Goal: Browse casually

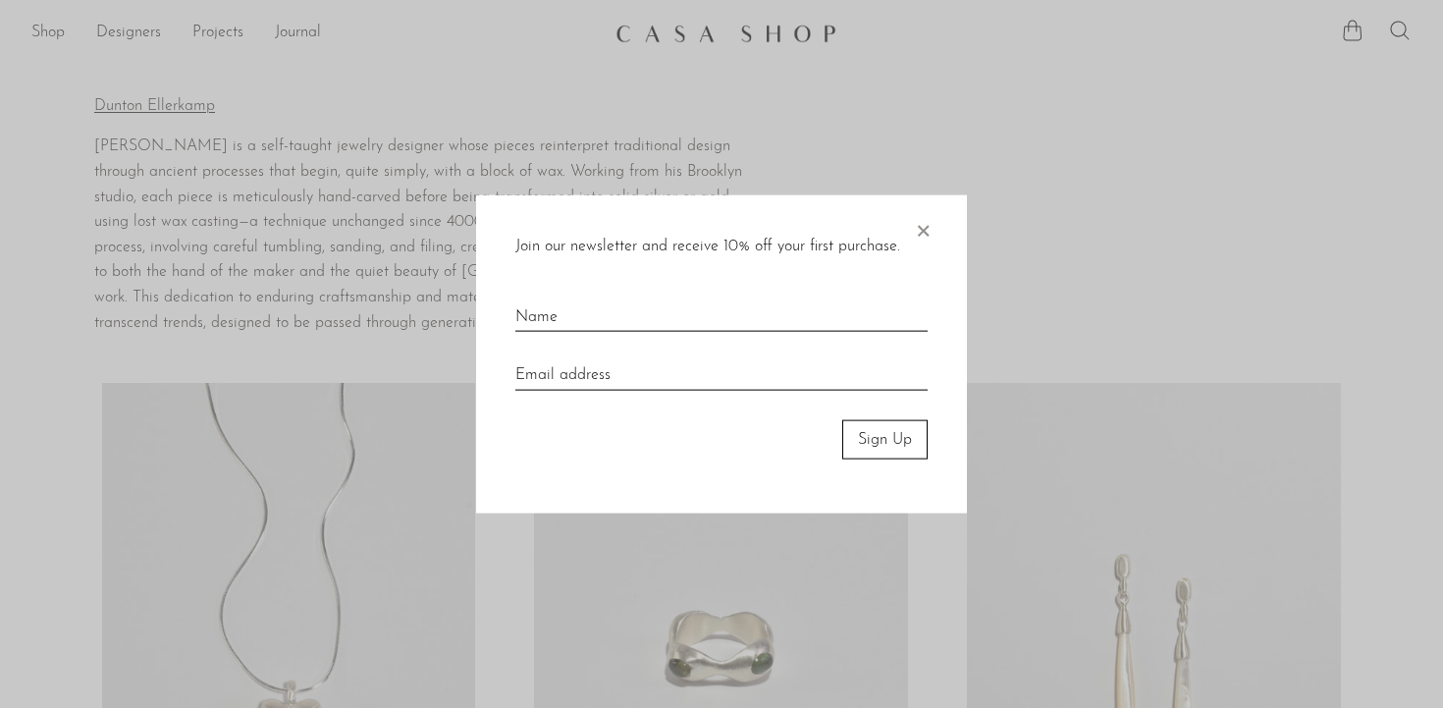
click at [932, 227] on span "×" at bounding box center [923, 225] width 20 height 63
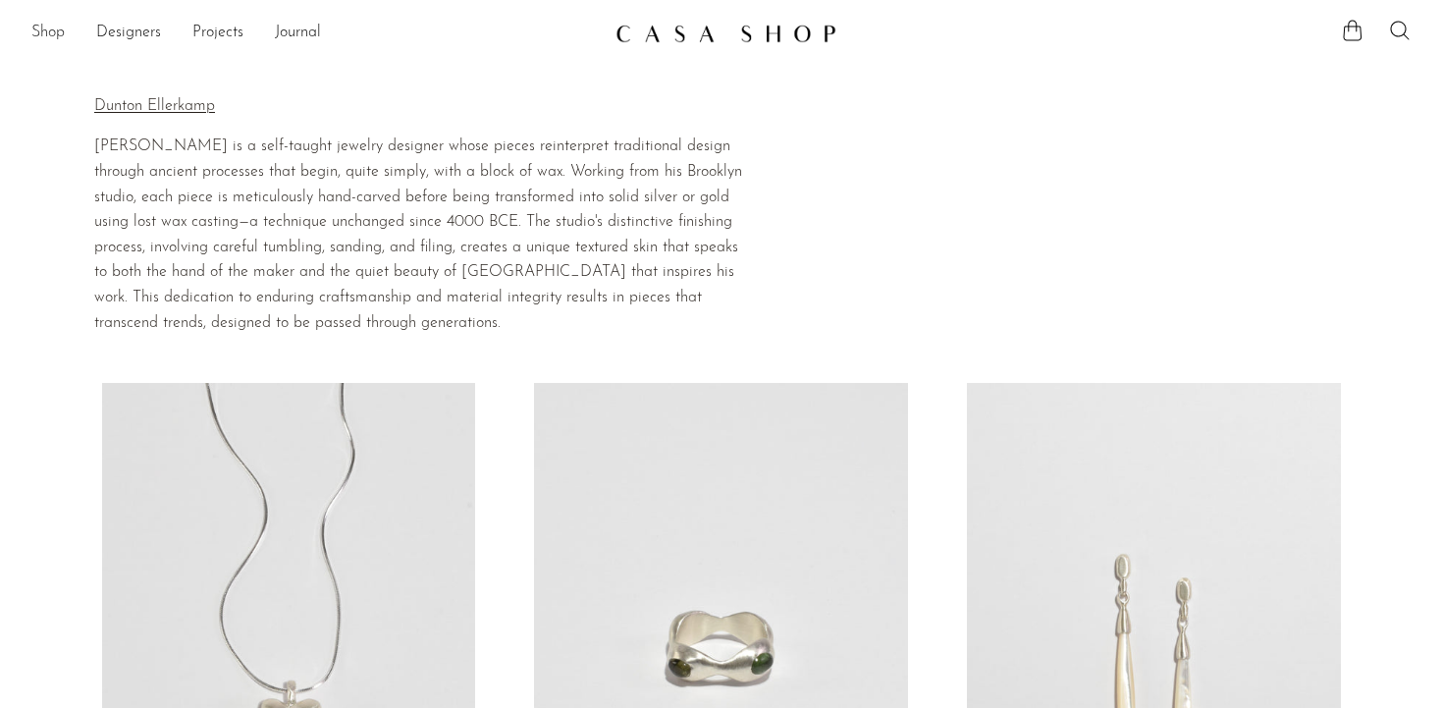
click at [46, 26] on link "Shop" at bounding box center [47, 34] width 33 height 26
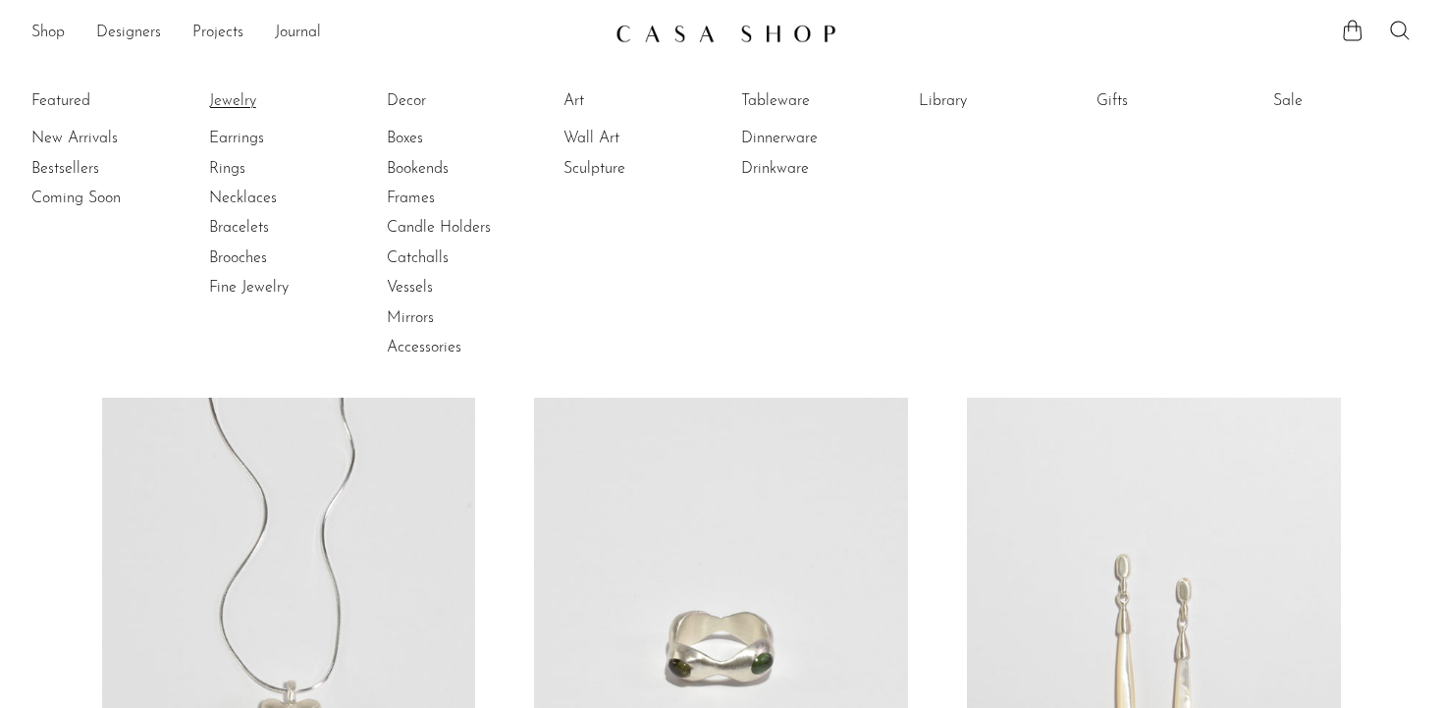
click at [224, 101] on link "Jewelry" at bounding box center [282, 101] width 147 height 22
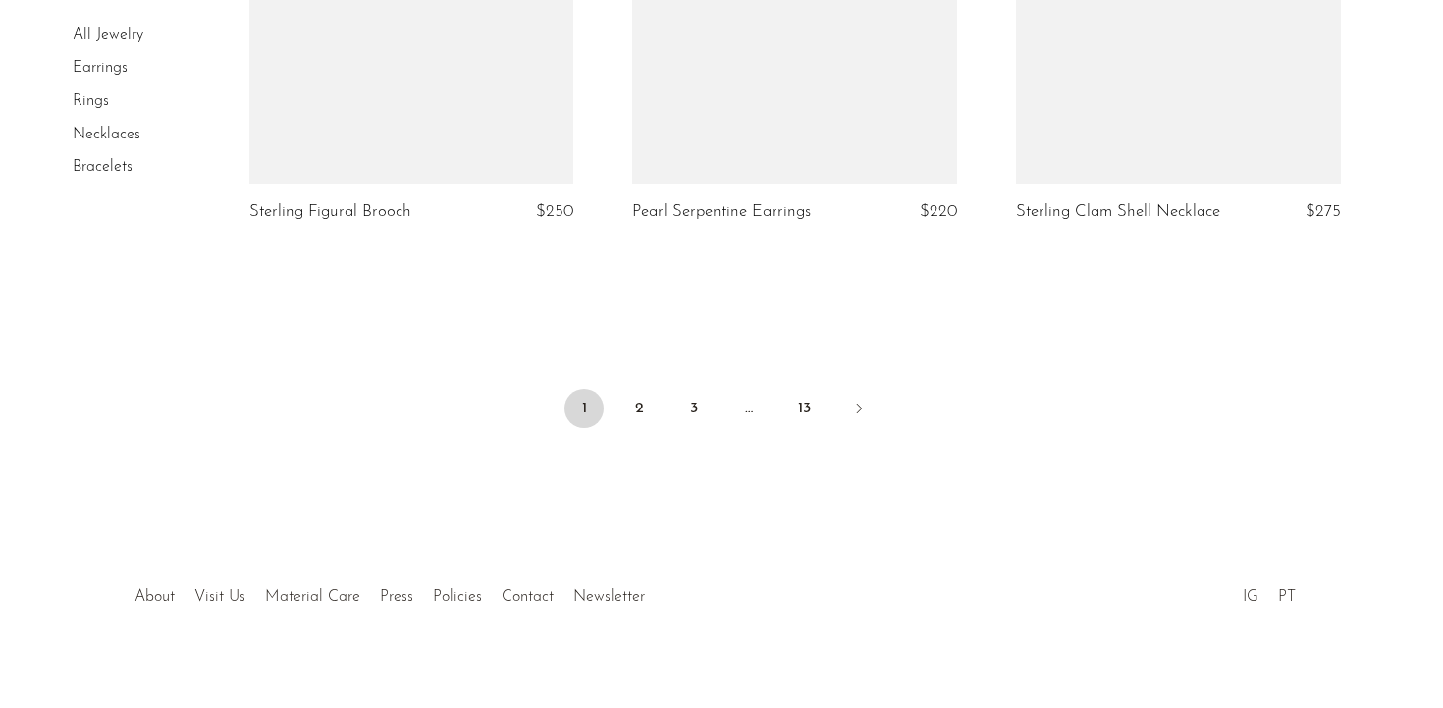
scroll to position [6447, 0]
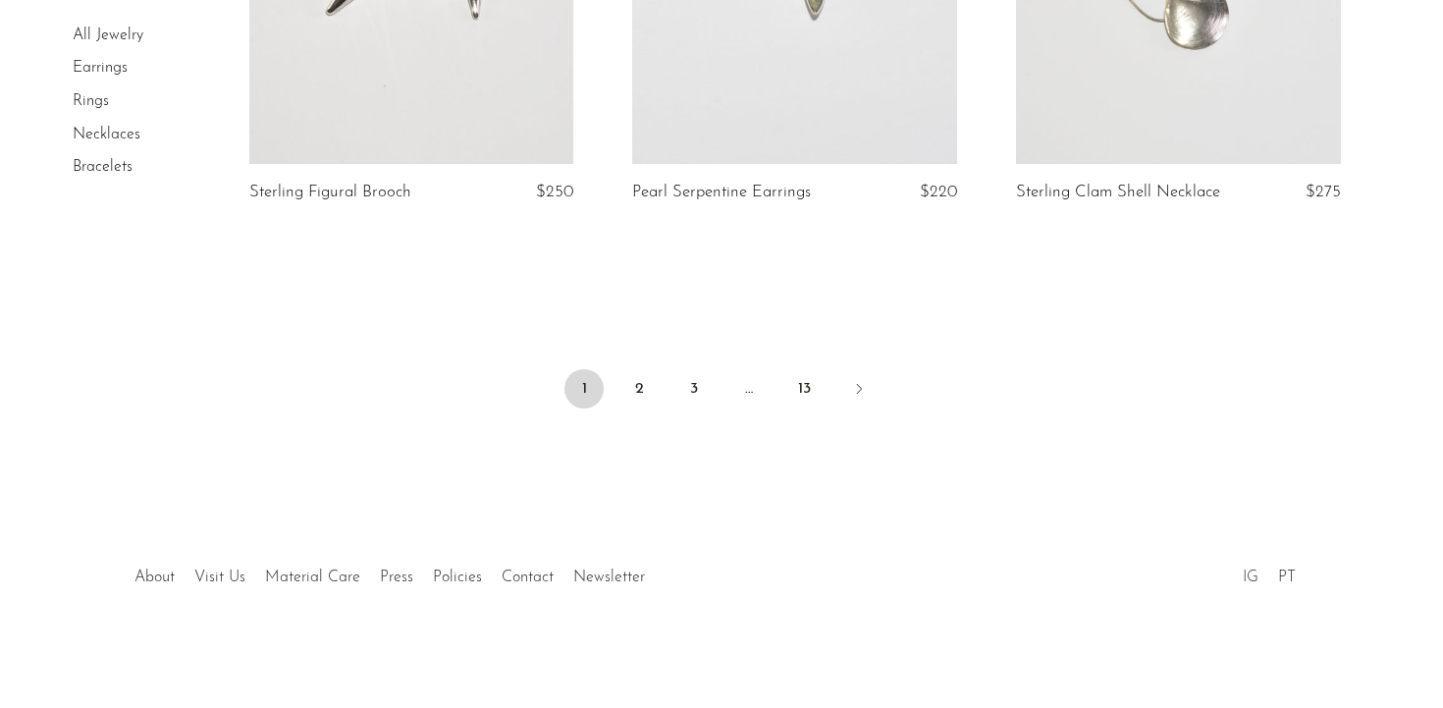
click at [1250, 576] on link "IG" at bounding box center [1251, 577] width 16 height 16
click at [156, 567] on li "About" at bounding box center [155, 578] width 60 height 26
click at [158, 575] on link "About" at bounding box center [154, 577] width 40 height 16
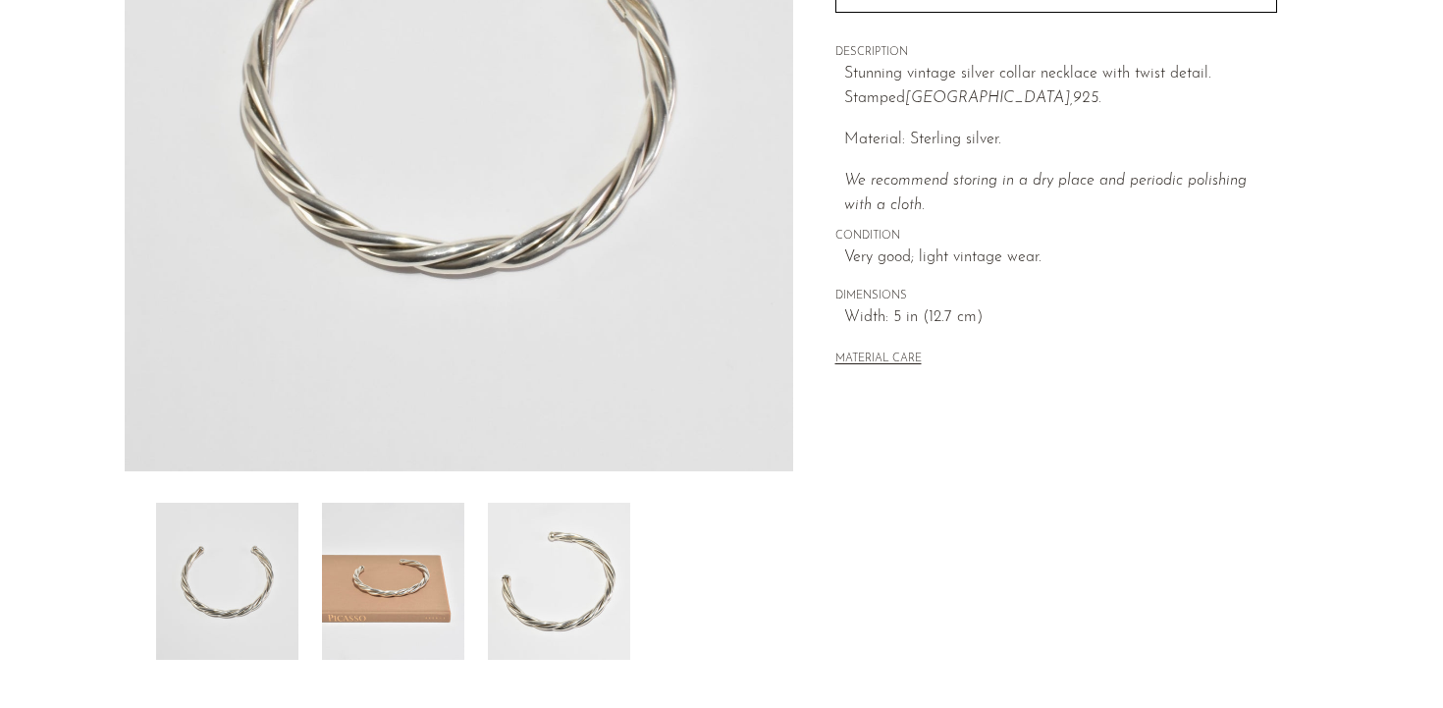
scroll to position [384, 0]
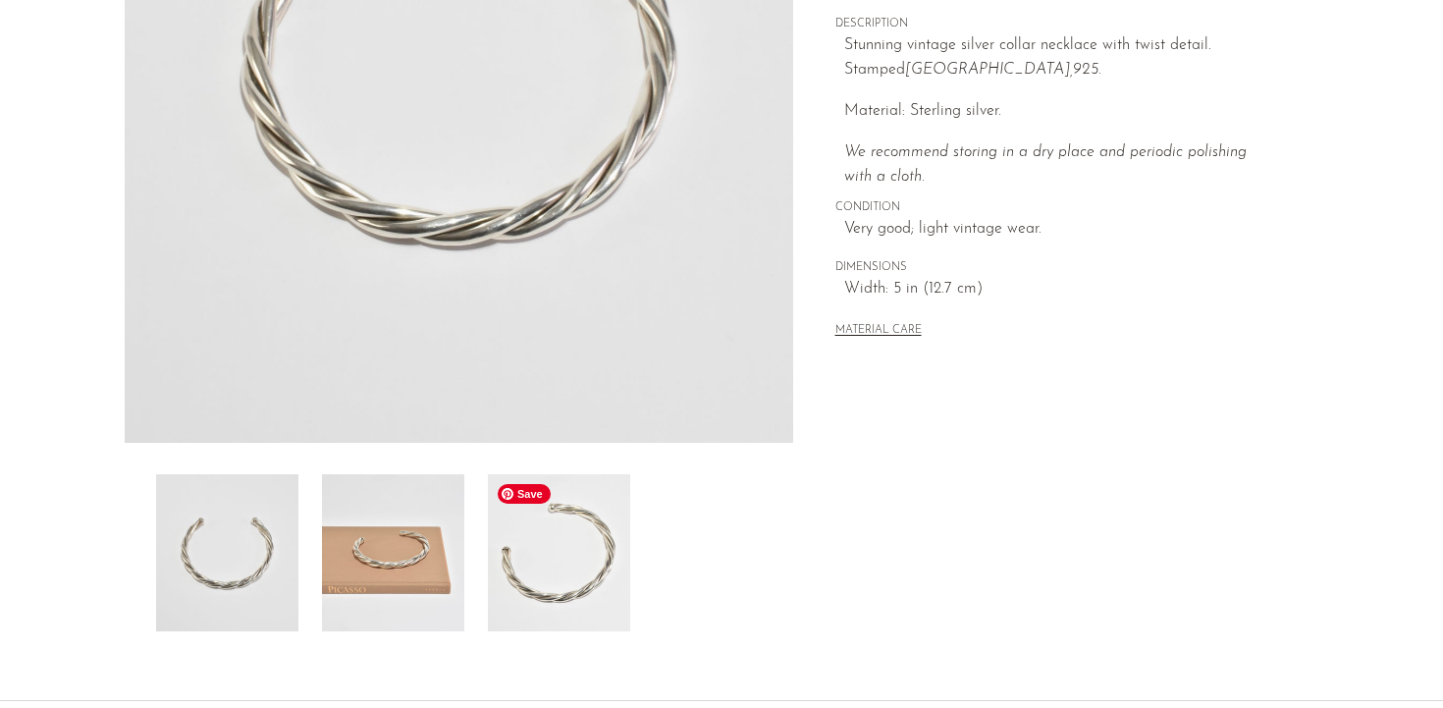
click at [533, 610] on img at bounding box center [559, 552] width 142 height 157
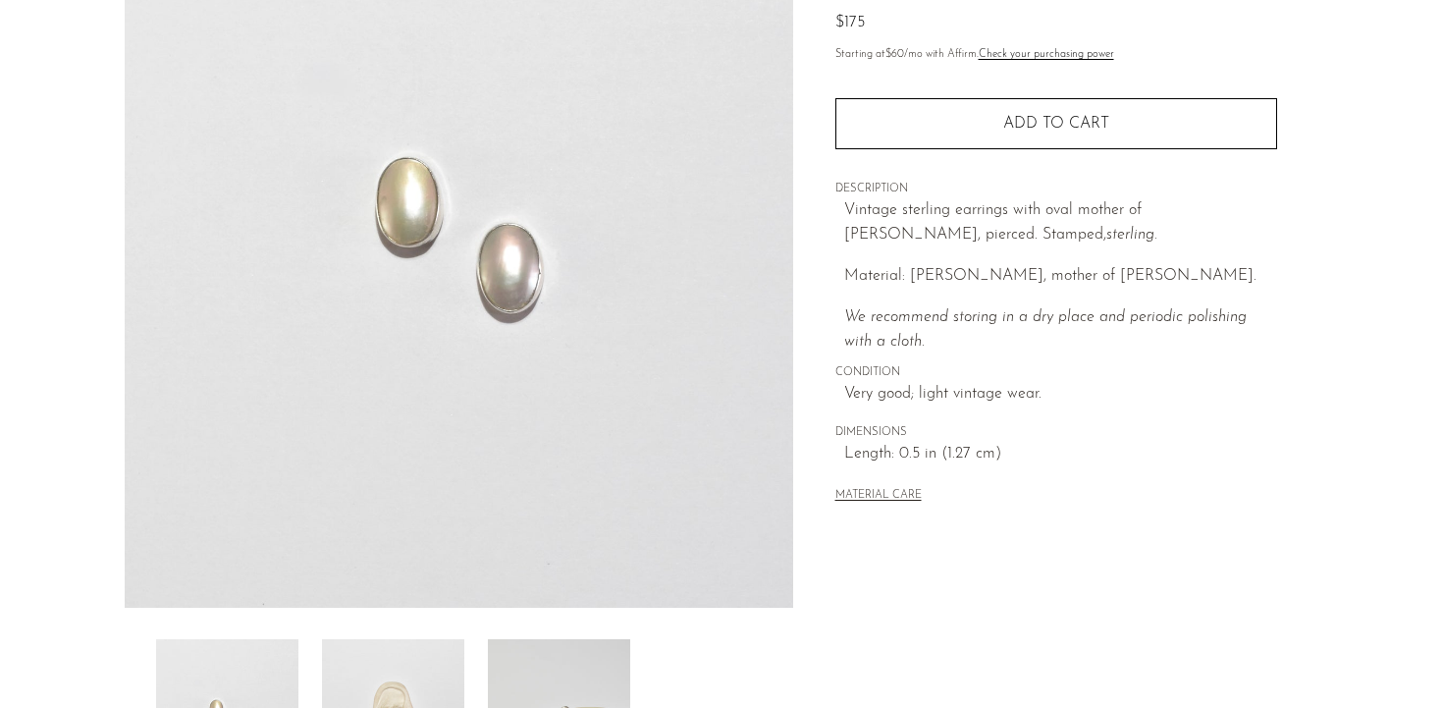
scroll to position [570, 0]
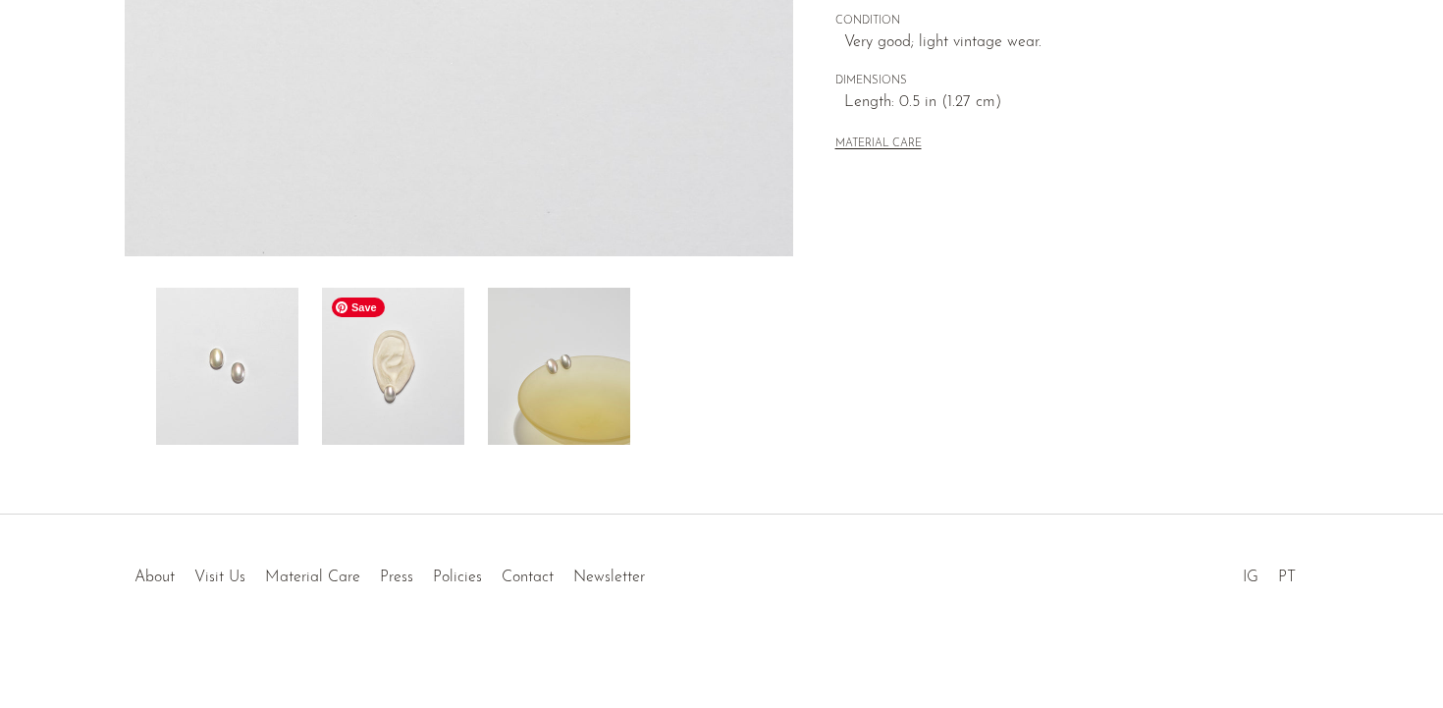
click at [417, 386] on img at bounding box center [393, 366] width 142 height 157
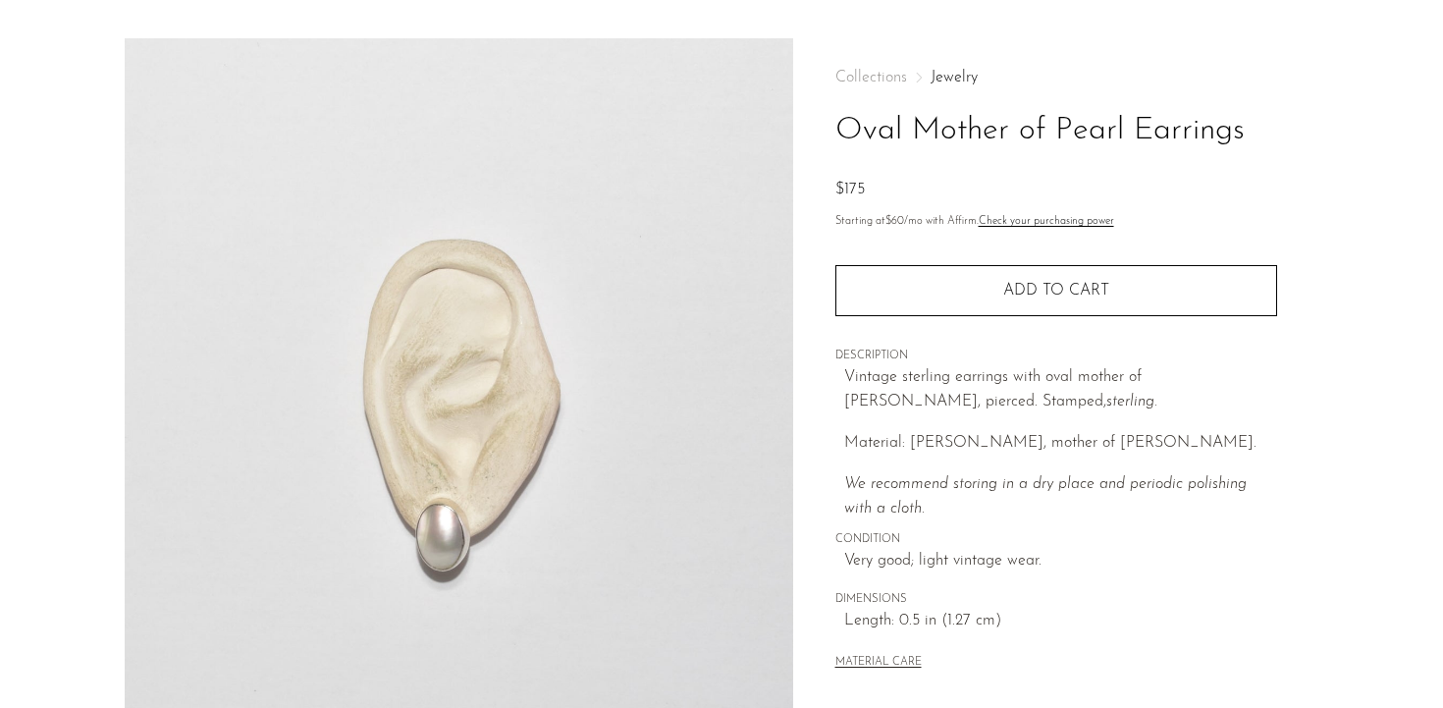
scroll to position [0, 0]
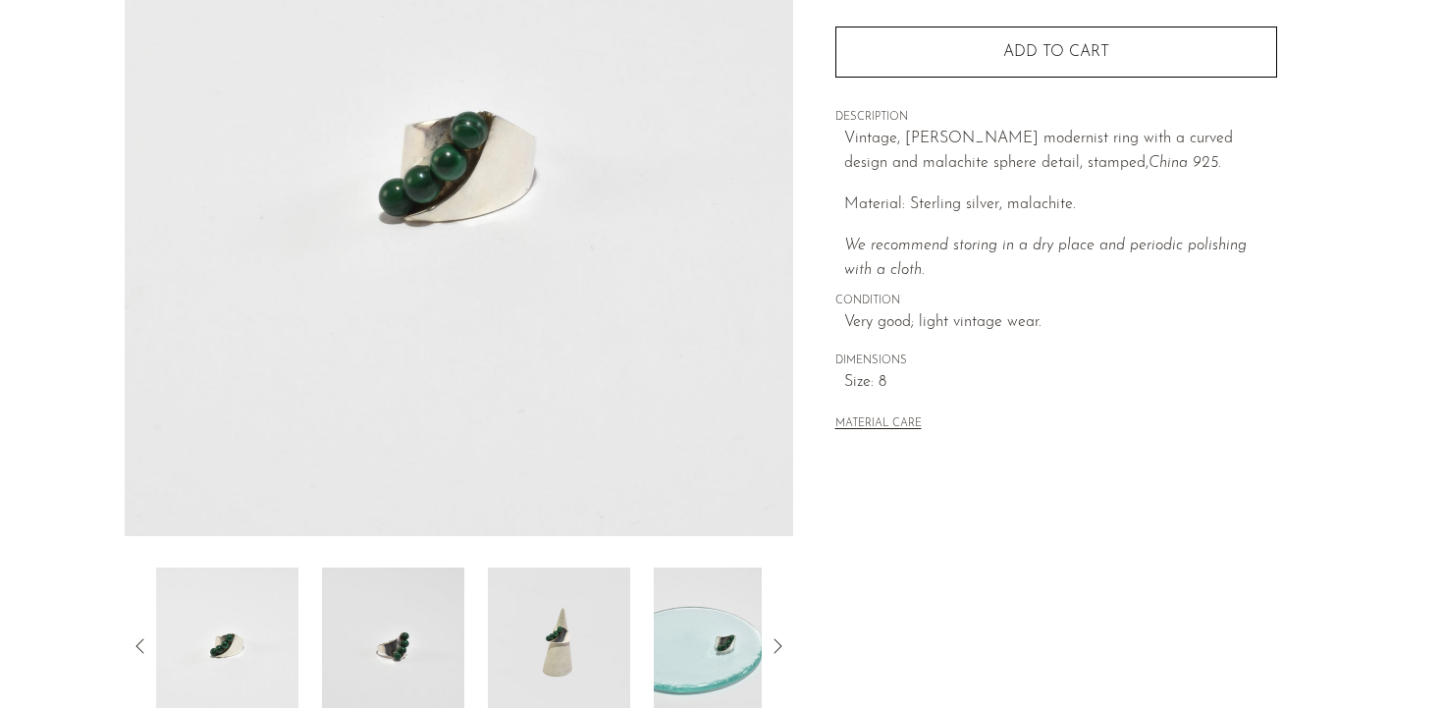
scroll to position [570, 0]
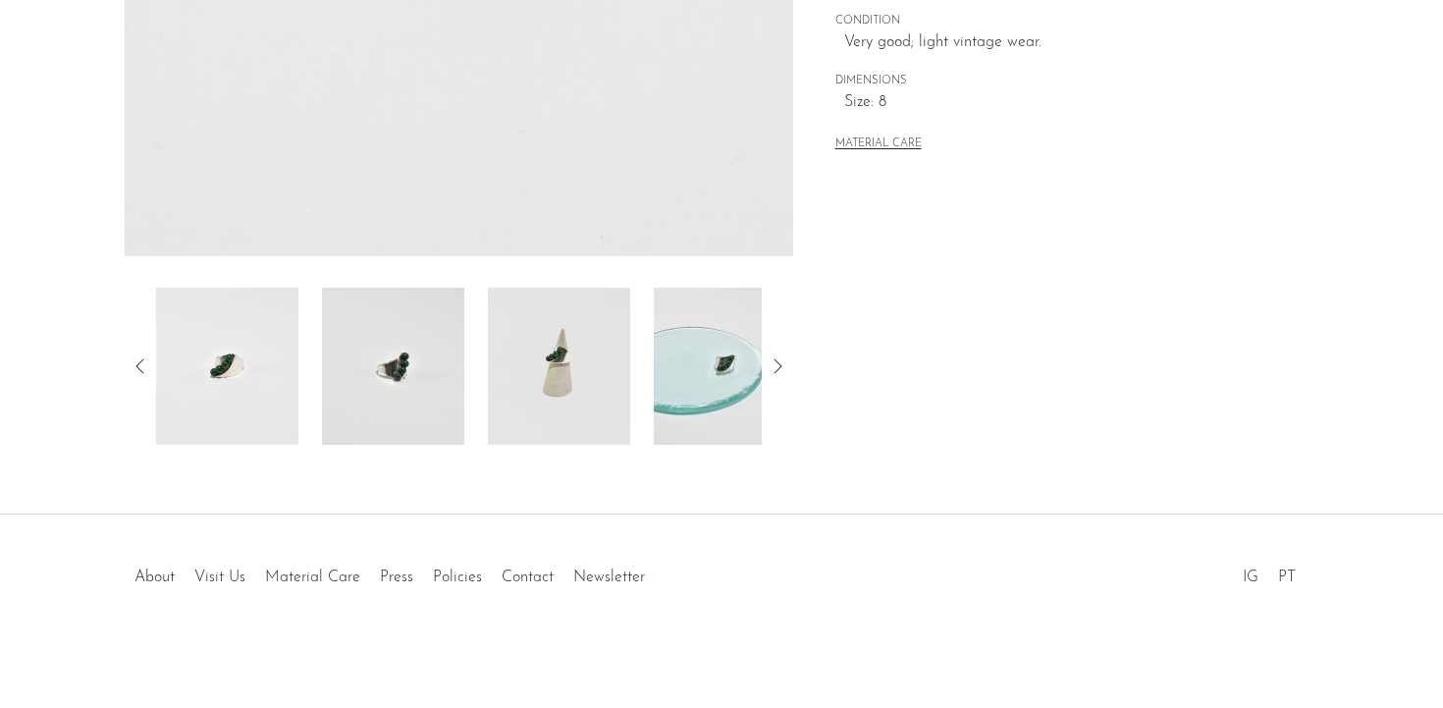
click at [789, 363] on div at bounding box center [459, 366] width 668 height 157
click at [780, 363] on icon at bounding box center [778, 366] width 24 height 24
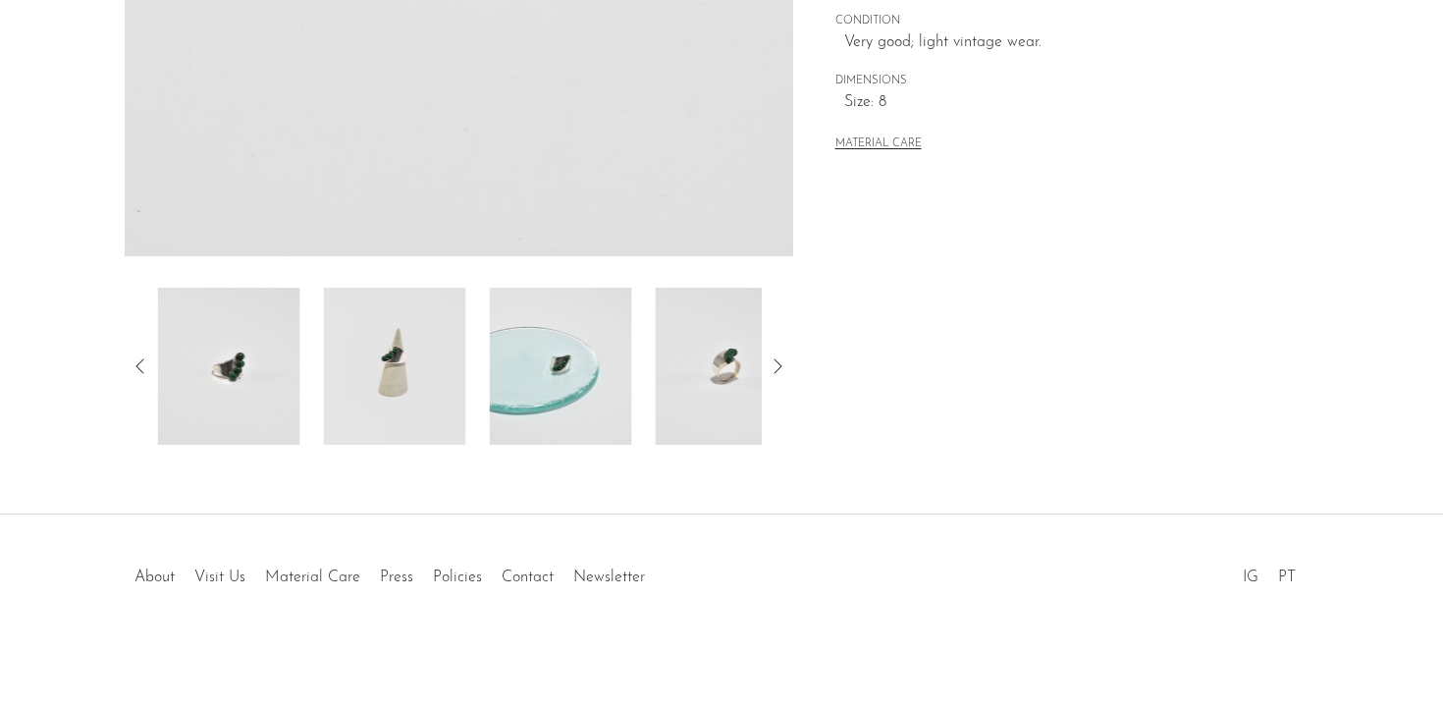
click at [780, 363] on icon at bounding box center [778, 366] width 24 height 24
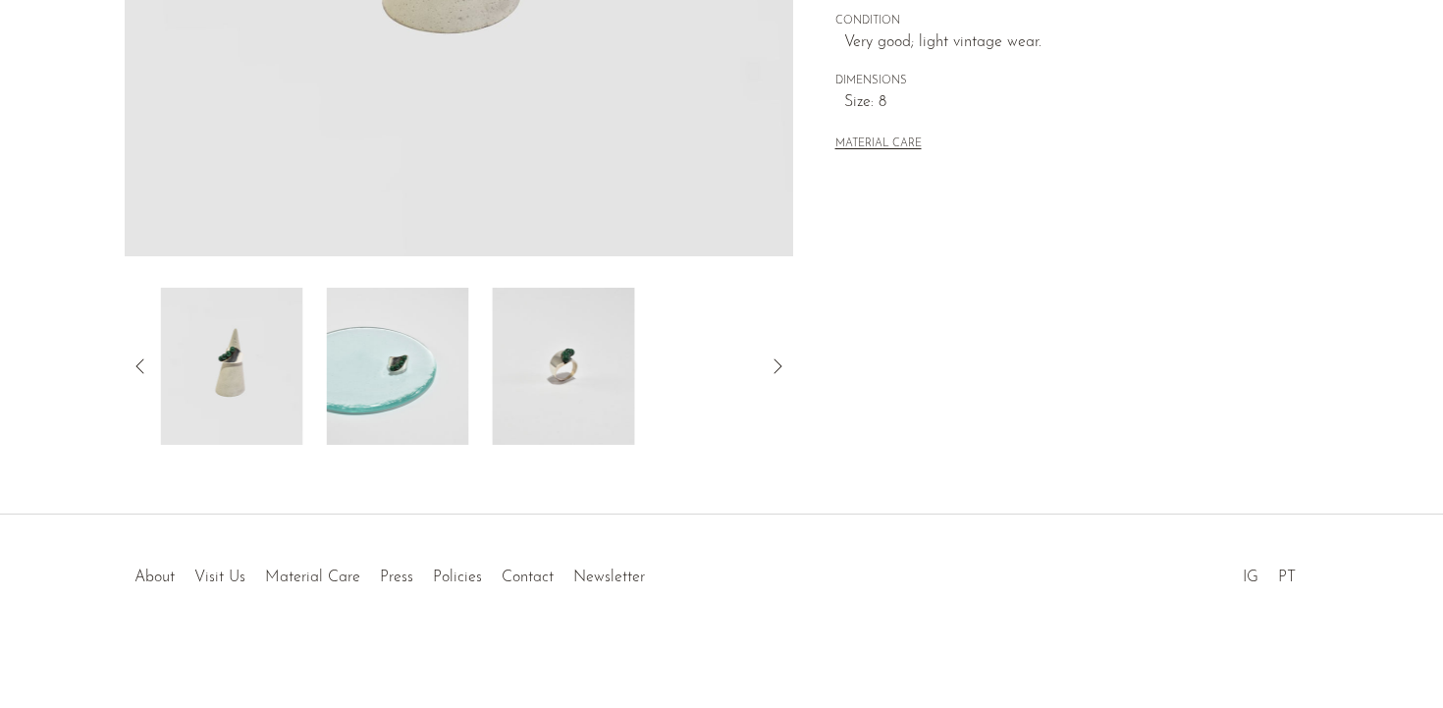
click at [780, 363] on icon at bounding box center [778, 366] width 24 height 24
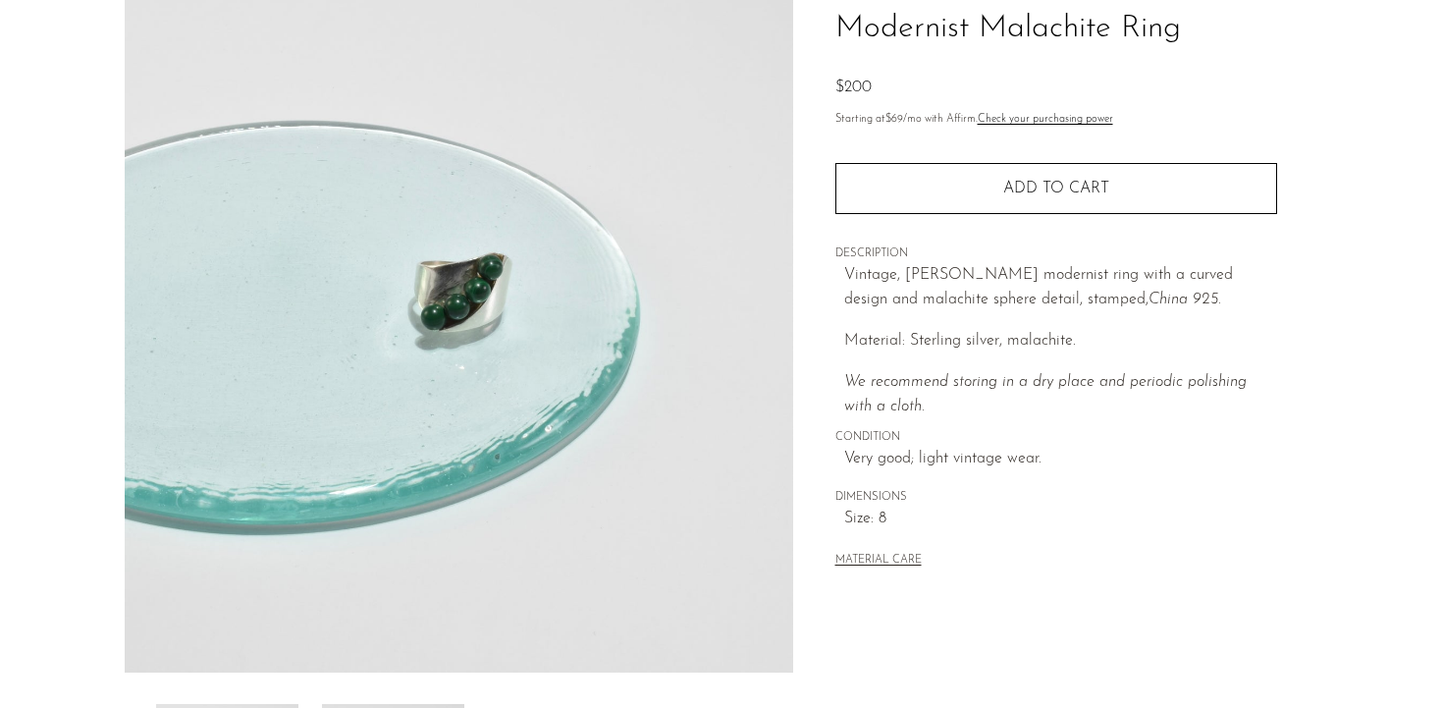
scroll to position [5, 0]
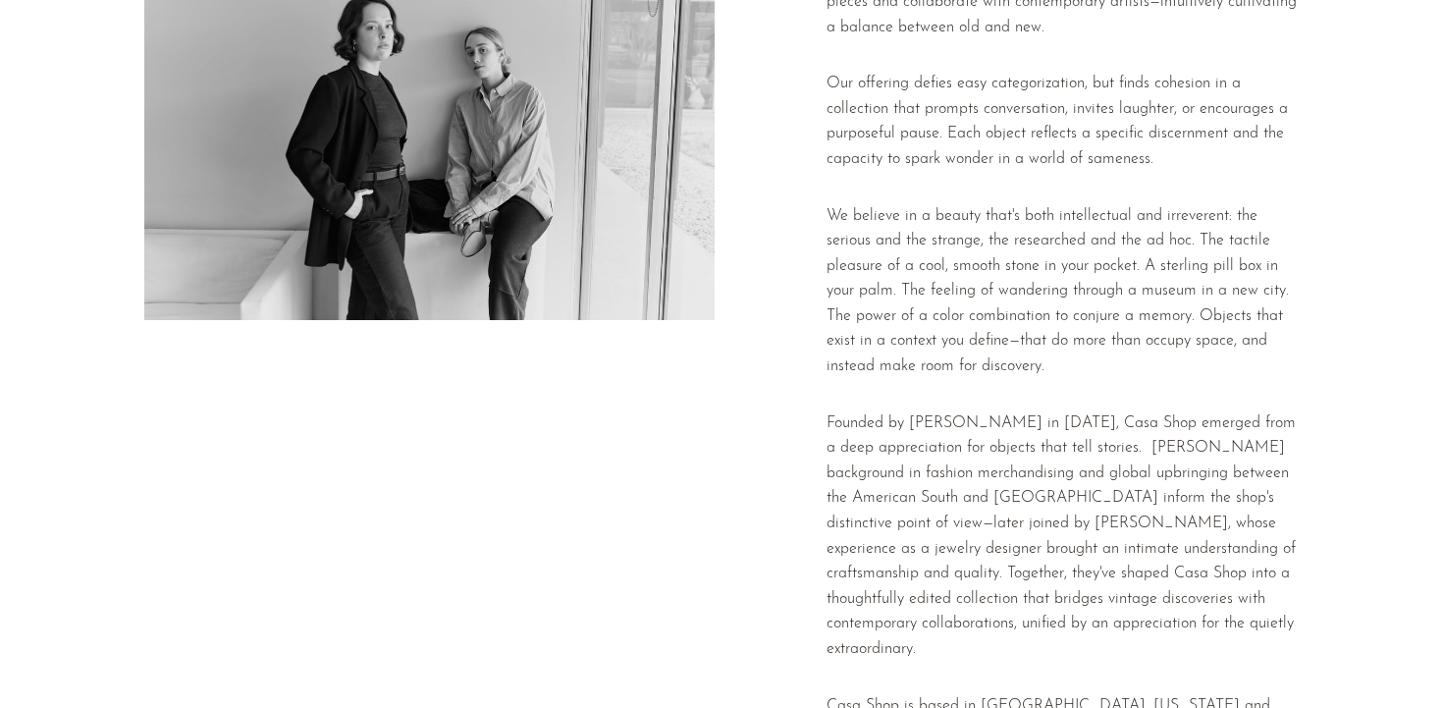
scroll to position [204, 0]
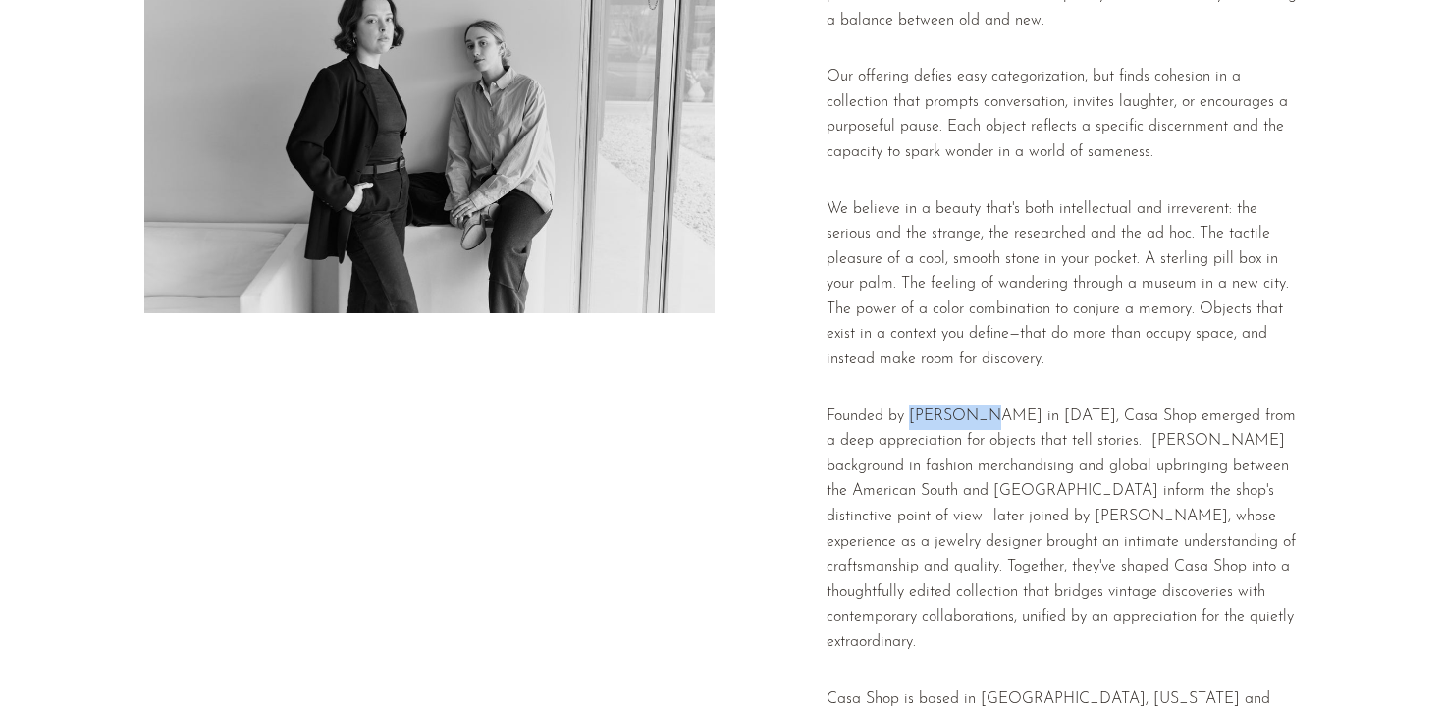
drag, startPoint x: 911, startPoint y: 410, endPoint x: 980, endPoint y: 409, distance: 68.7
click at [980, 409] on p "Founded by [PERSON_NAME] in [DATE], Casa Shop emerged from a deep appreciation …" at bounding box center [1062, 529] width 472 height 251
copy p "Emi Moore"
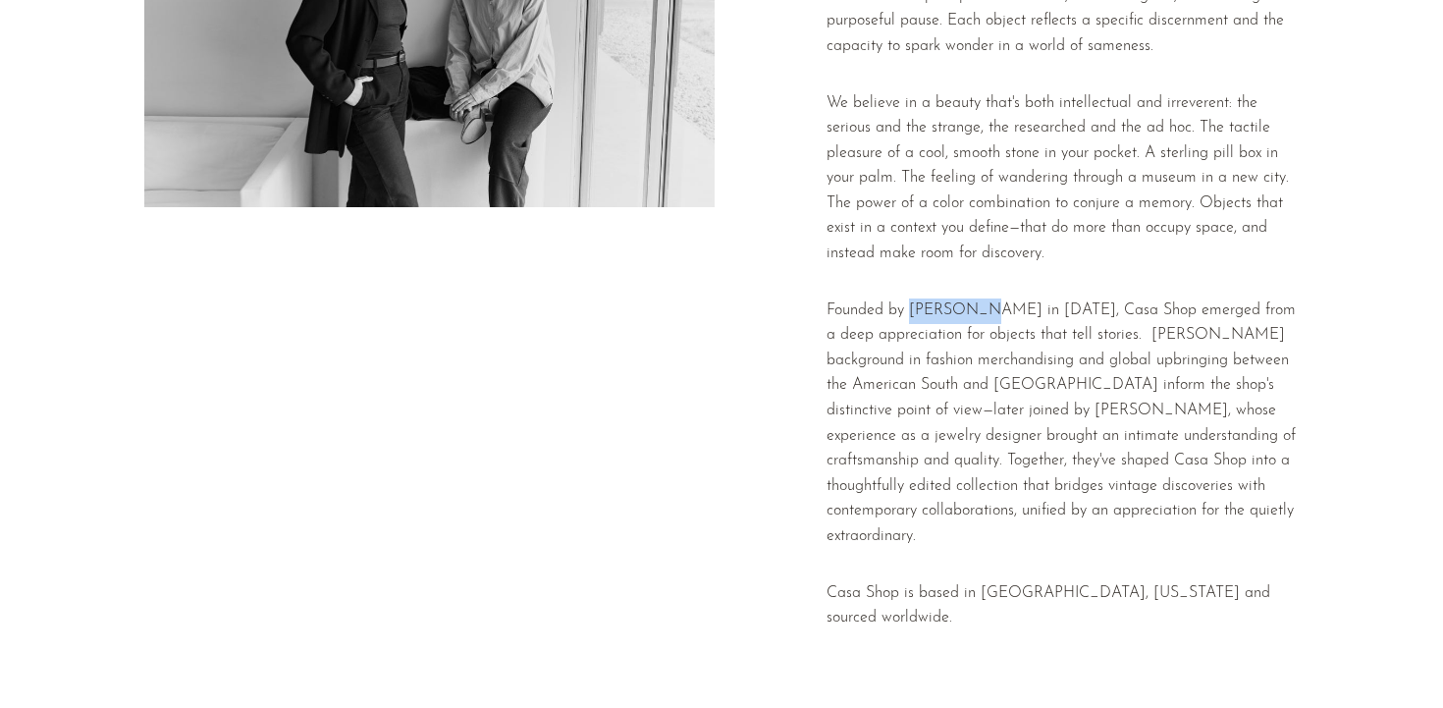
scroll to position [319, 0]
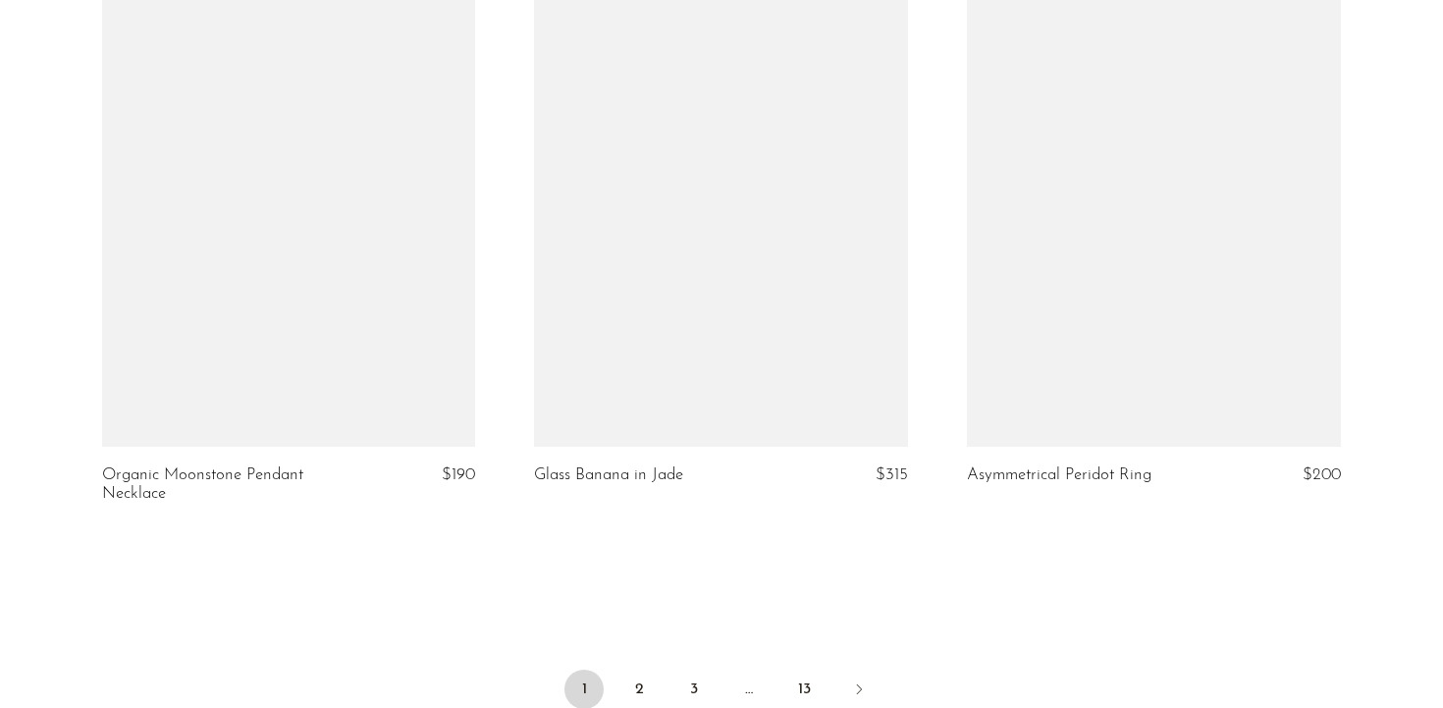
scroll to position [6859, 0]
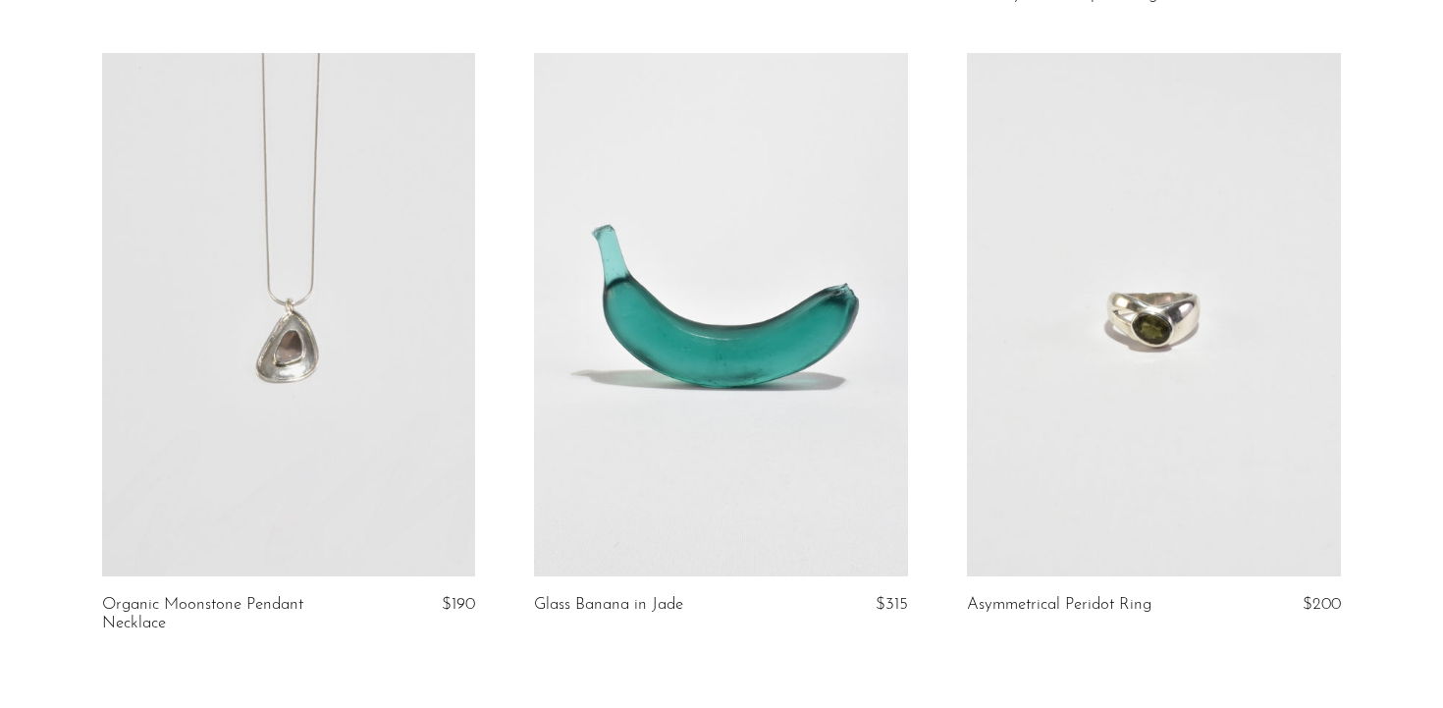
click at [727, 360] on link at bounding box center [721, 314] width 374 height 523
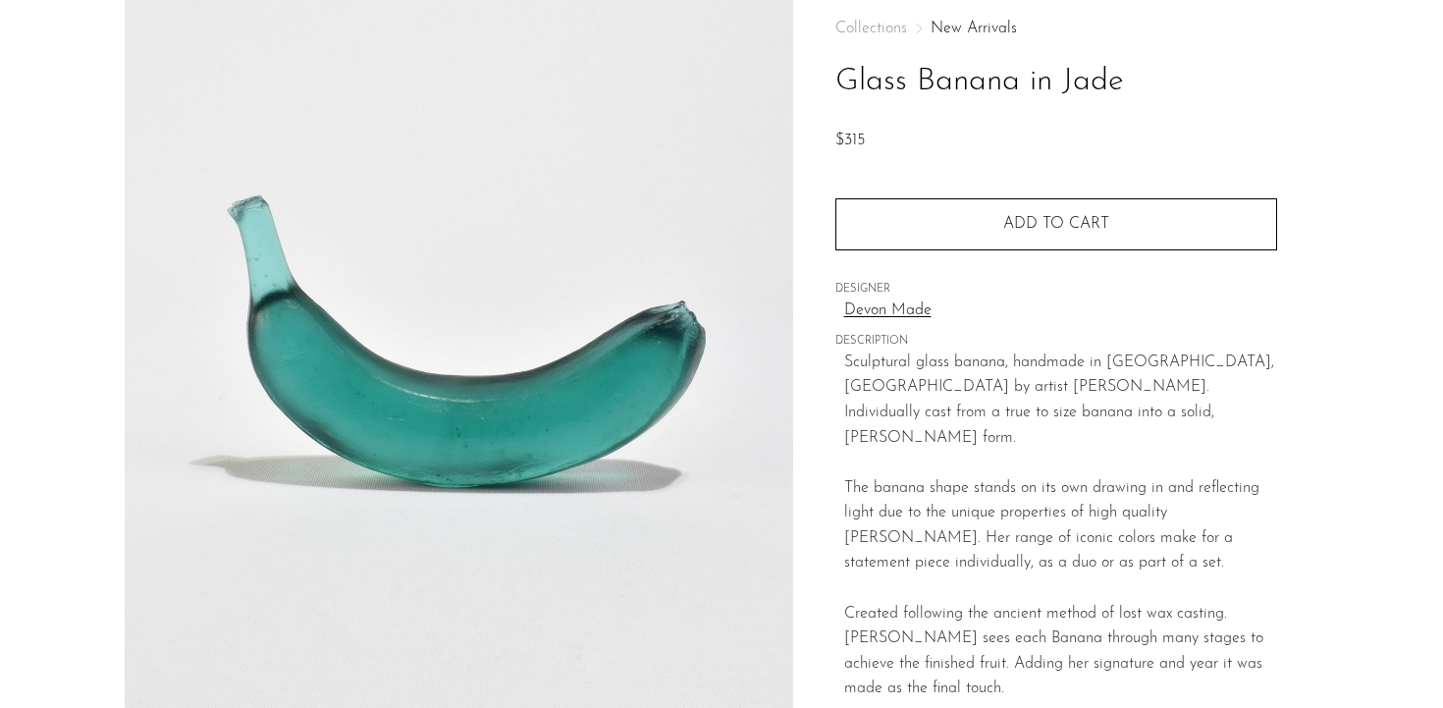
scroll to position [392, 0]
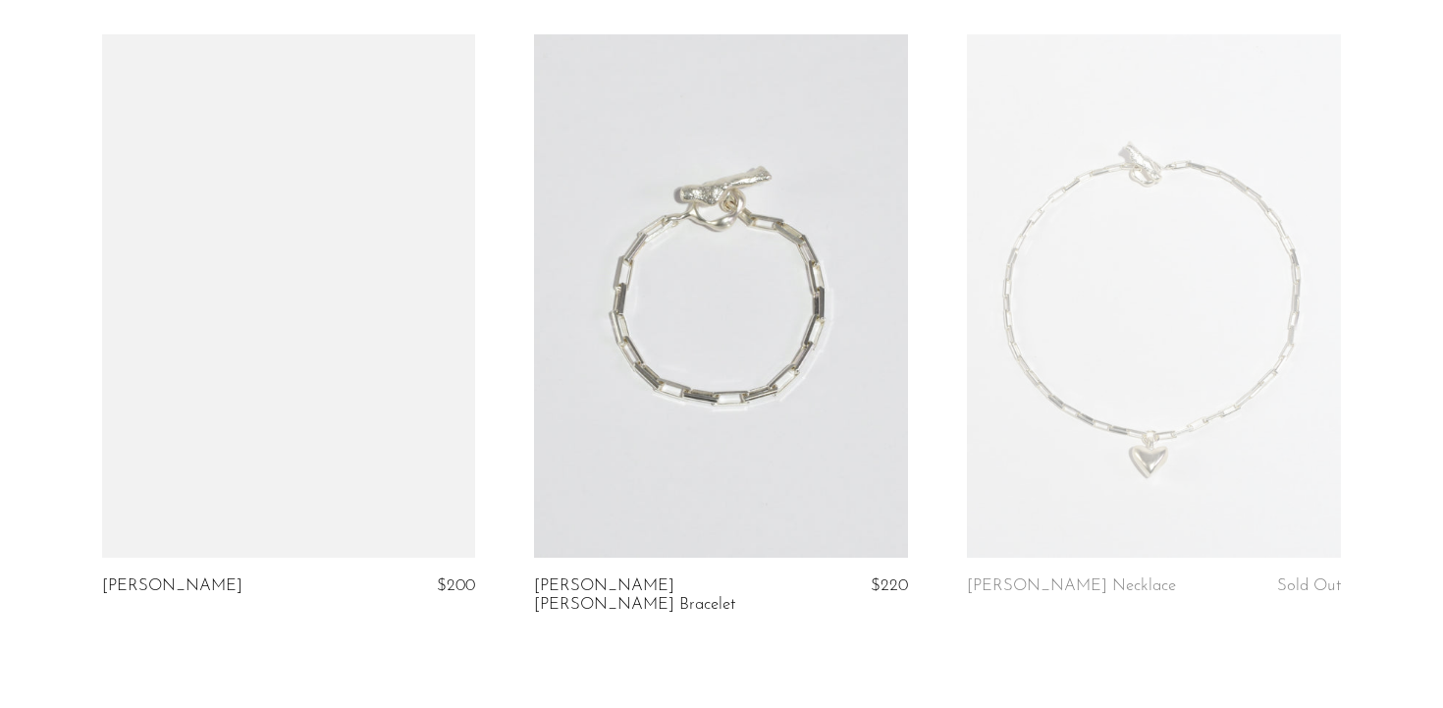
scroll to position [2226, 0]
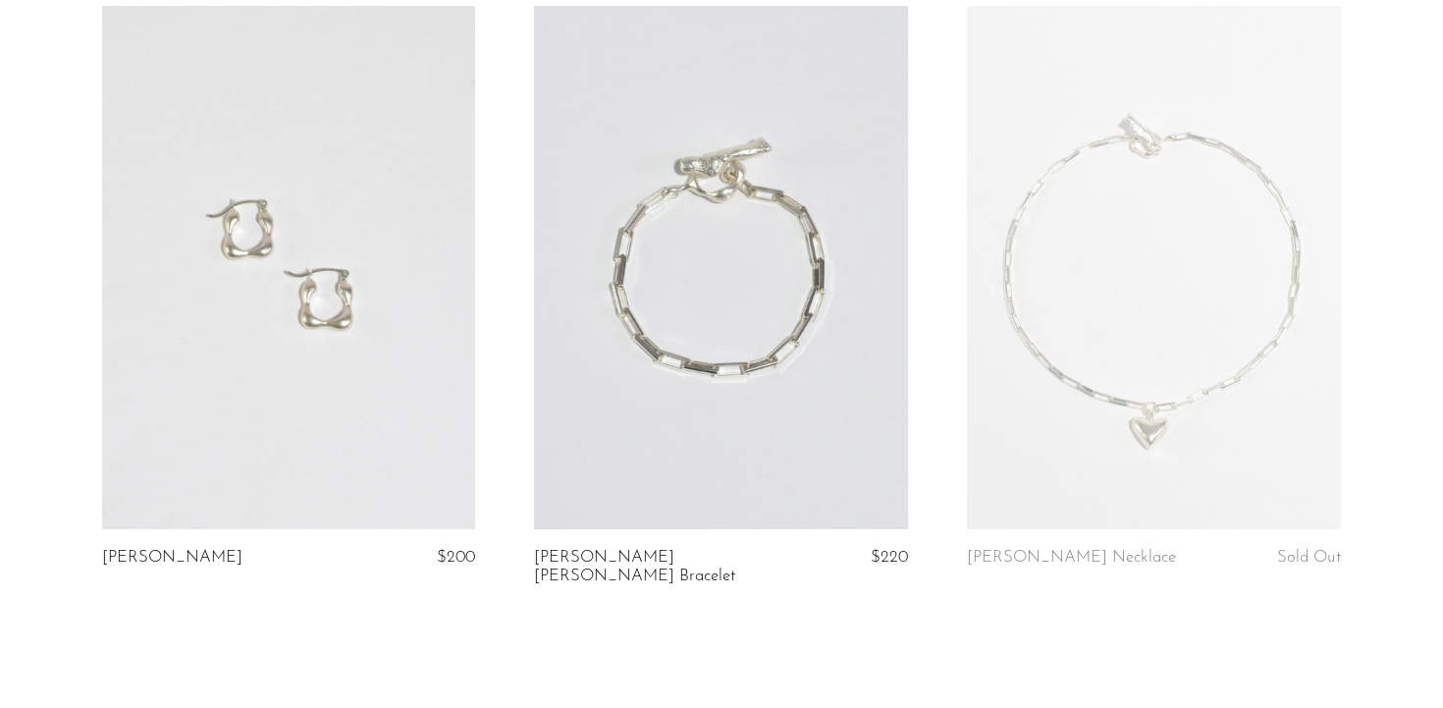
click at [288, 233] on link at bounding box center [289, 267] width 374 height 523
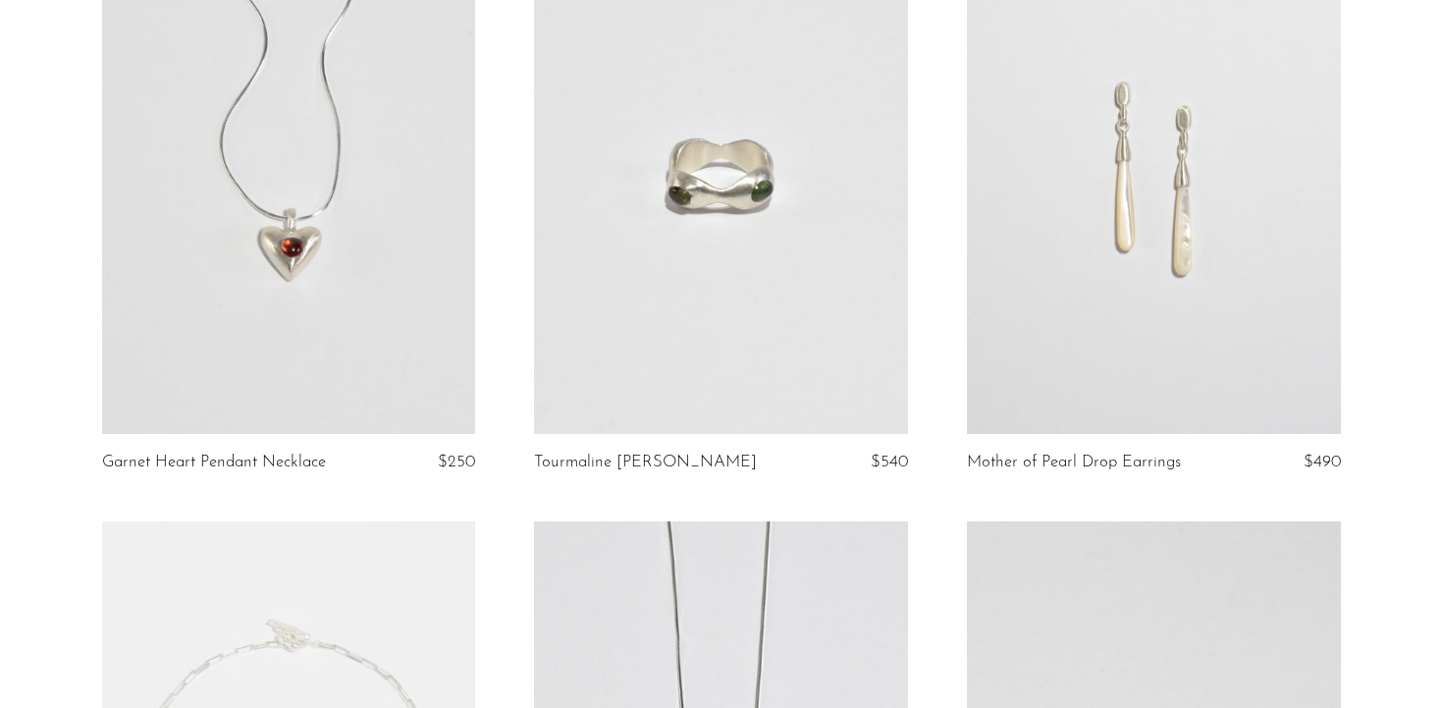
scroll to position [143, 0]
